Goal: Find specific page/section: Find specific page/section

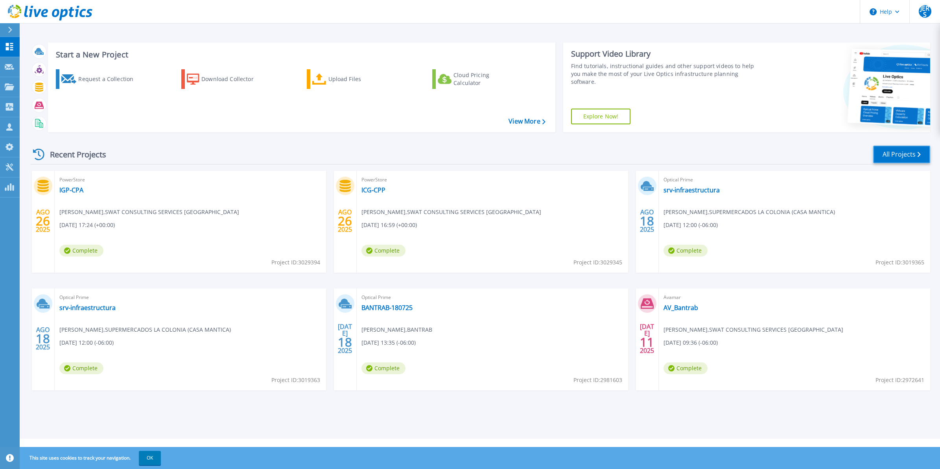
drag, startPoint x: 899, startPoint y: 152, endPoint x: 865, endPoint y: 157, distance: 34.2
click at [899, 152] on link "All Projects" at bounding box center [901, 154] width 57 height 18
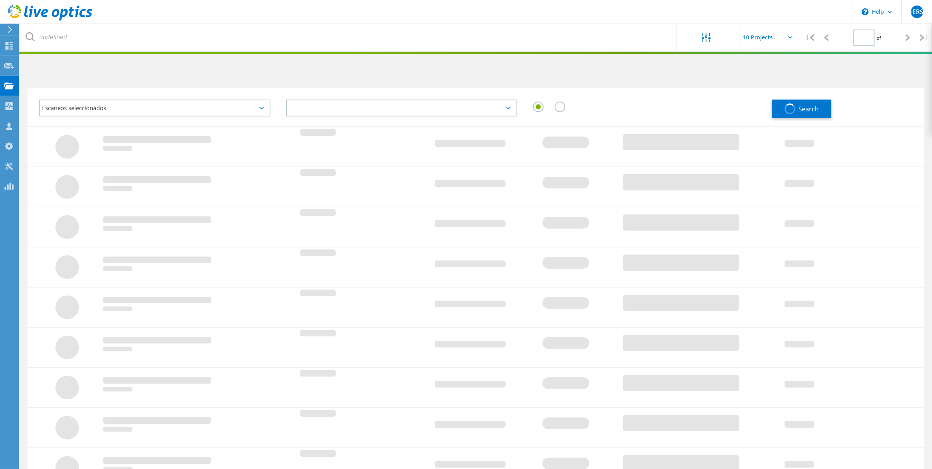
type input "1"
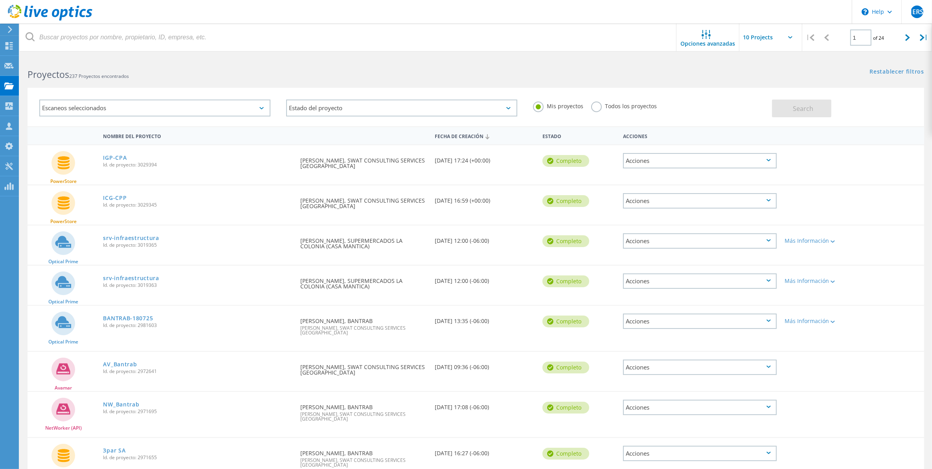
click at [749, 38] on input "text" at bounding box center [779, 38] width 79 height 28
click at [751, 95] on div "Show 40 Projects" at bounding box center [779, 96] width 78 height 13
type input "Show 40 Projects"
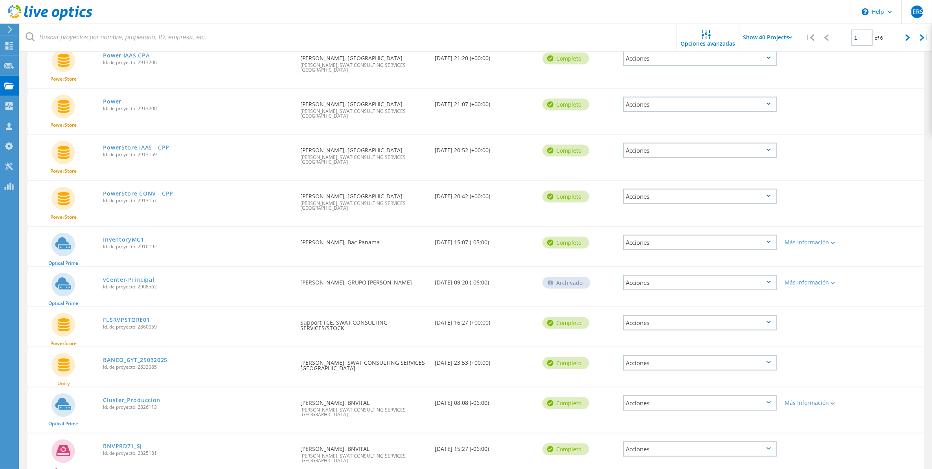
scroll to position [1404, 0]
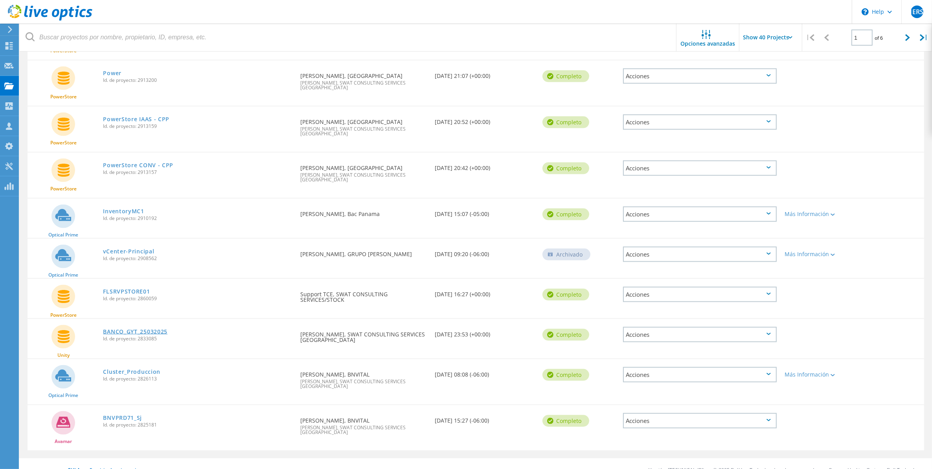
click at [153, 329] on link "BANCO_GYT_25032025" at bounding box center [135, 332] width 64 height 6
